Goal: Task Accomplishment & Management: Manage account settings

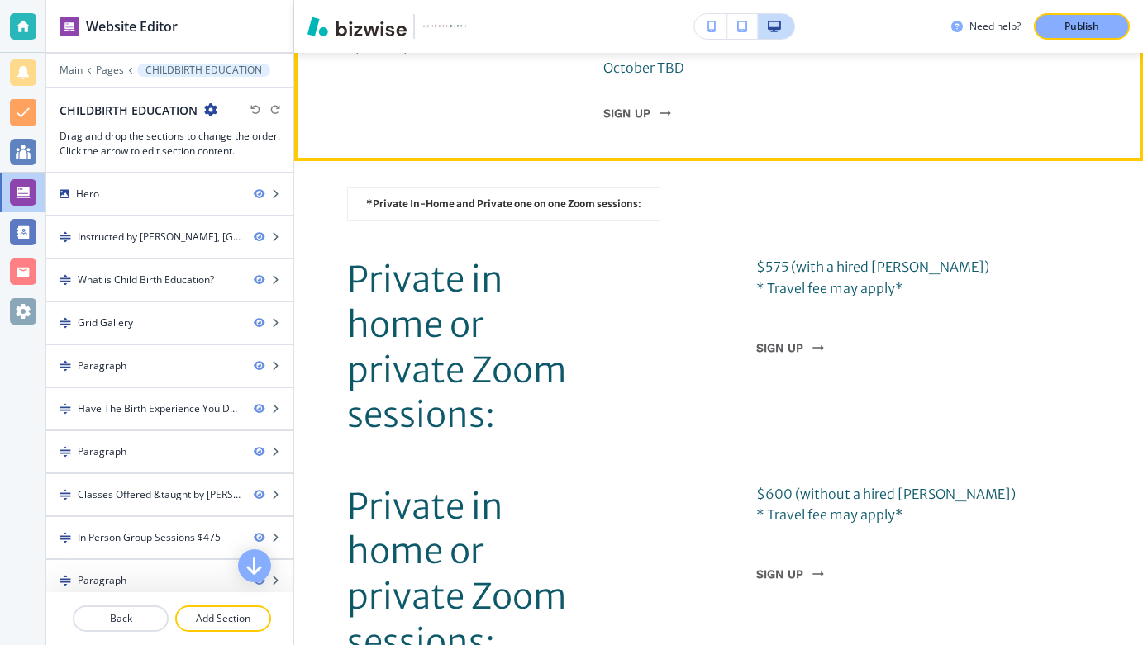
scroll to position [6440, 0]
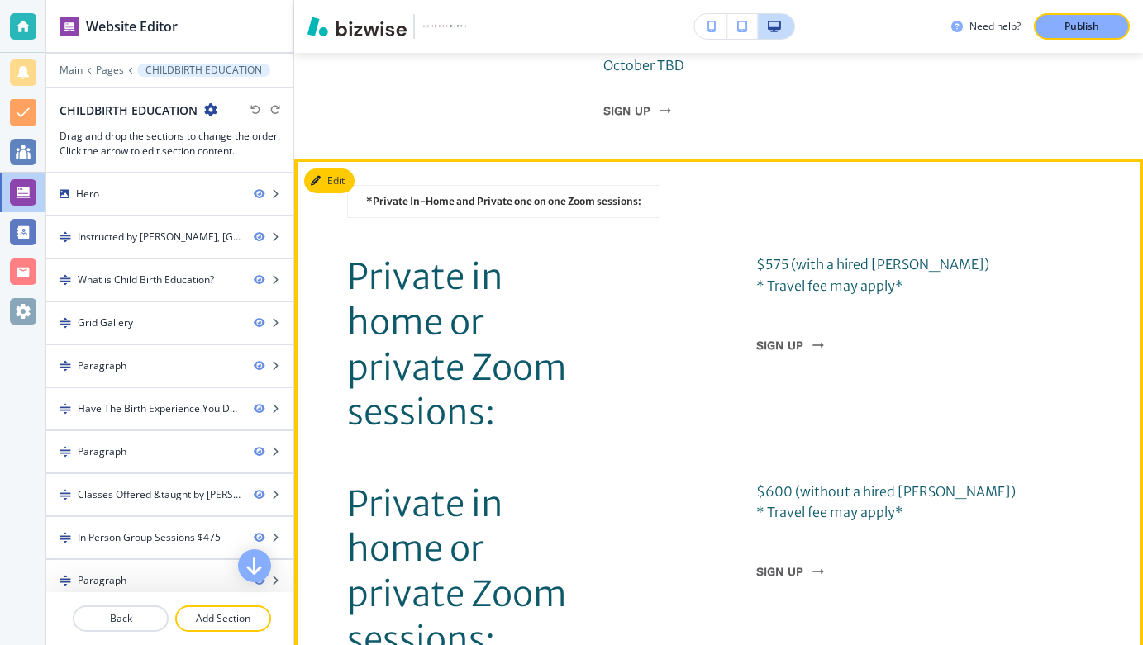
click at [752, 482] on div "Private in home or private Zoom sessions: $600 (without a hired Doula) * Travel…" at bounding box center [719, 572] width 744 height 180
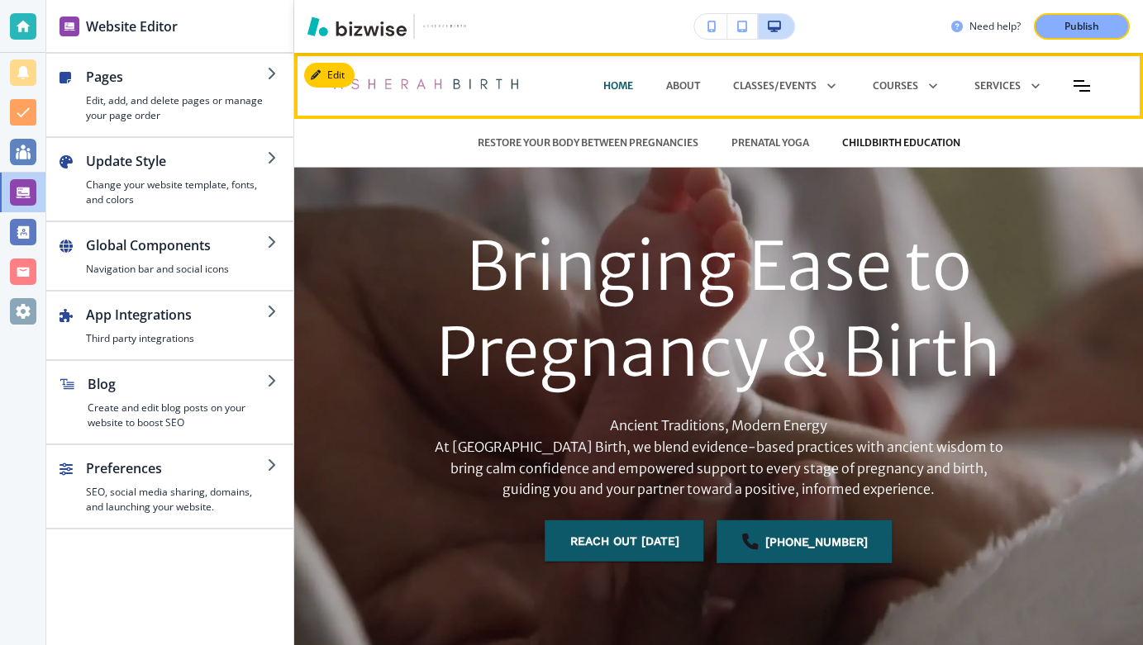
click at [872, 139] on p "CHILDBIRTH EDUCATION" at bounding box center [901, 143] width 118 height 15
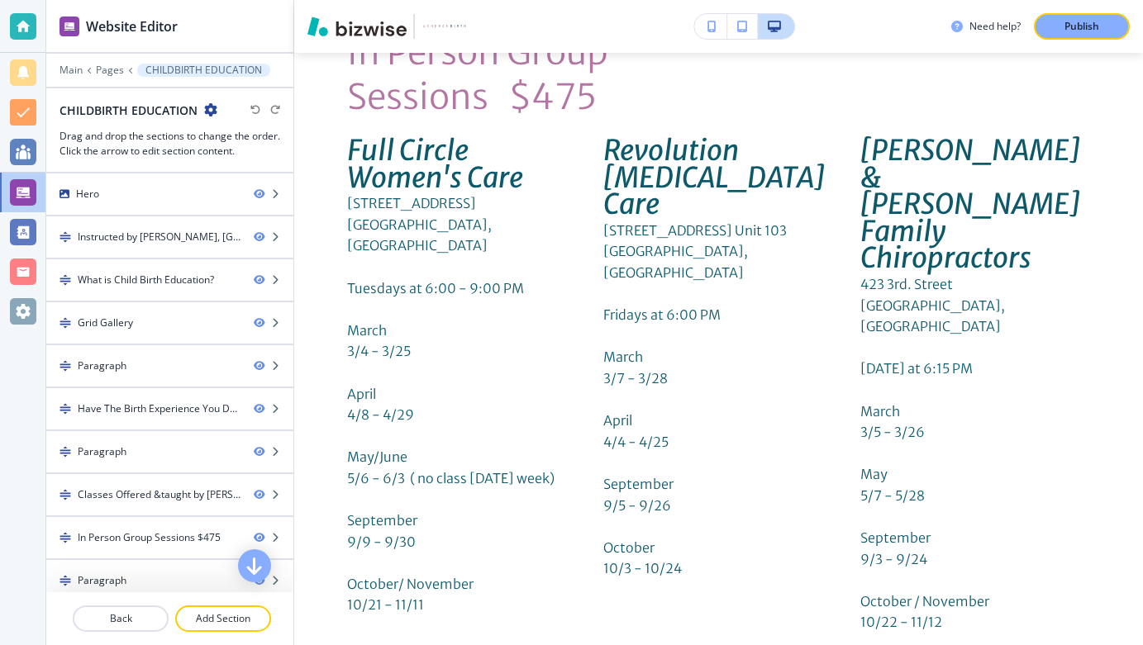
scroll to position [5503, 0]
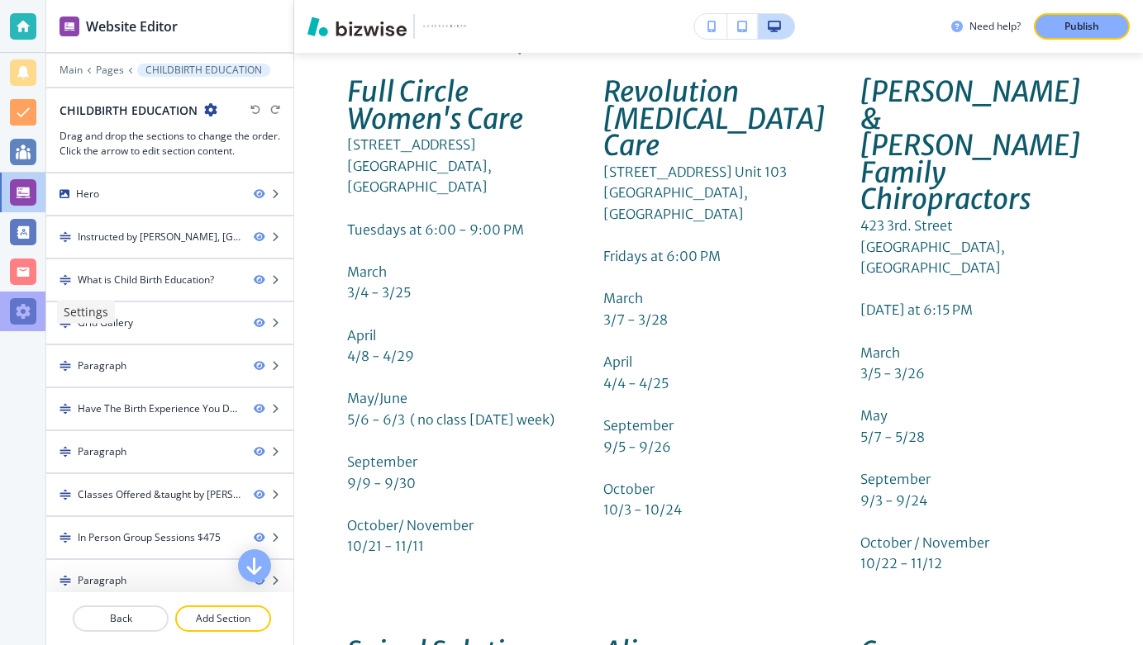
click at [25, 310] on div at bounding box center [23, 311] width 26 height 26
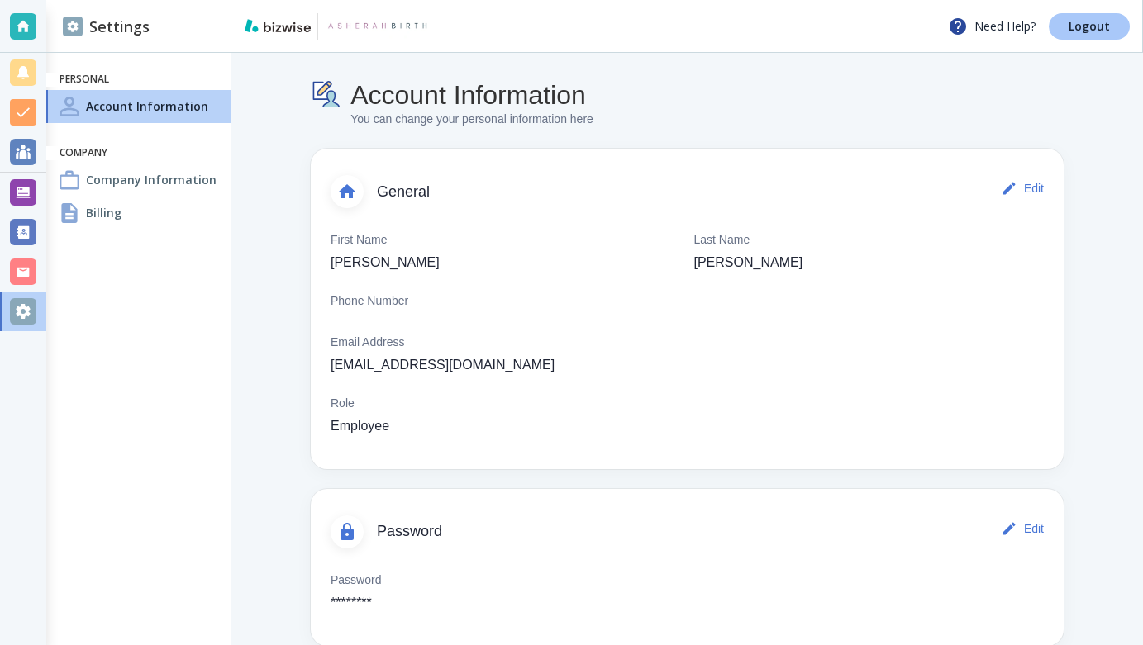
click at [1082, 23] on p "Logout" at bounding box center [1088, 27] width 41 height 12
